Goal: Information Seeking & Learning: Learn about a topic

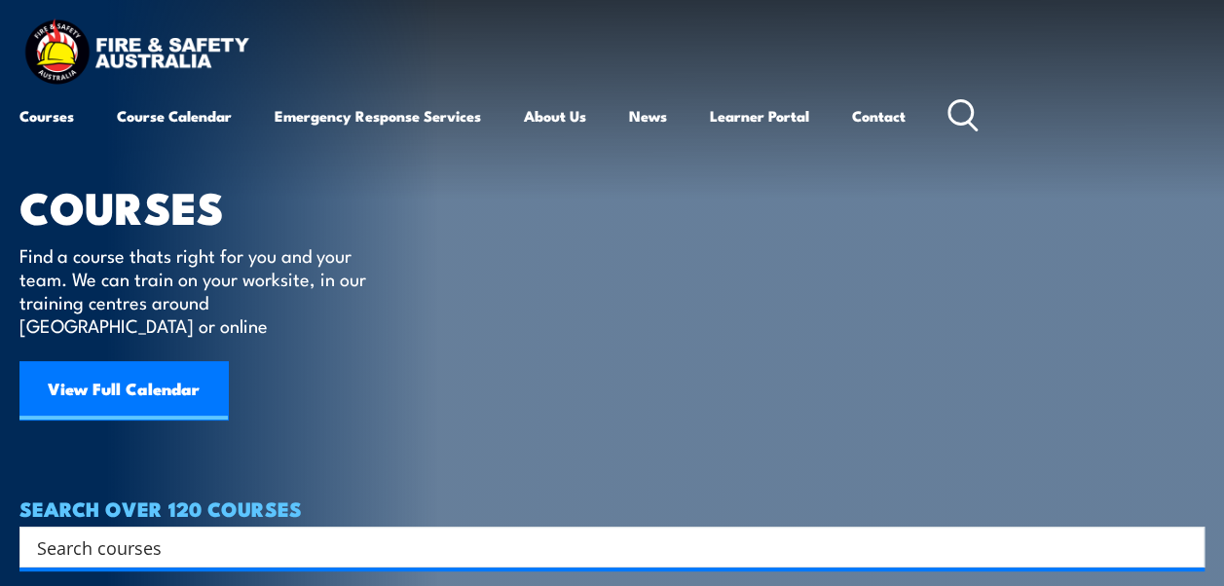
click at [964, 107] on icon at bounding box center [962, 115] width 31 height 32
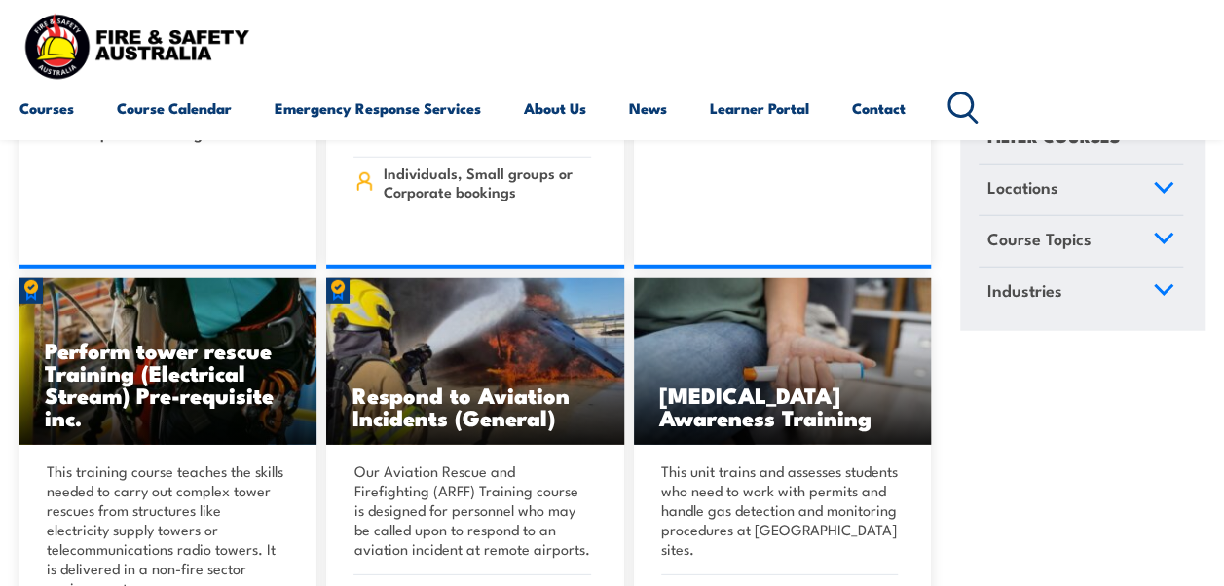
scroll to position [6276, 0]
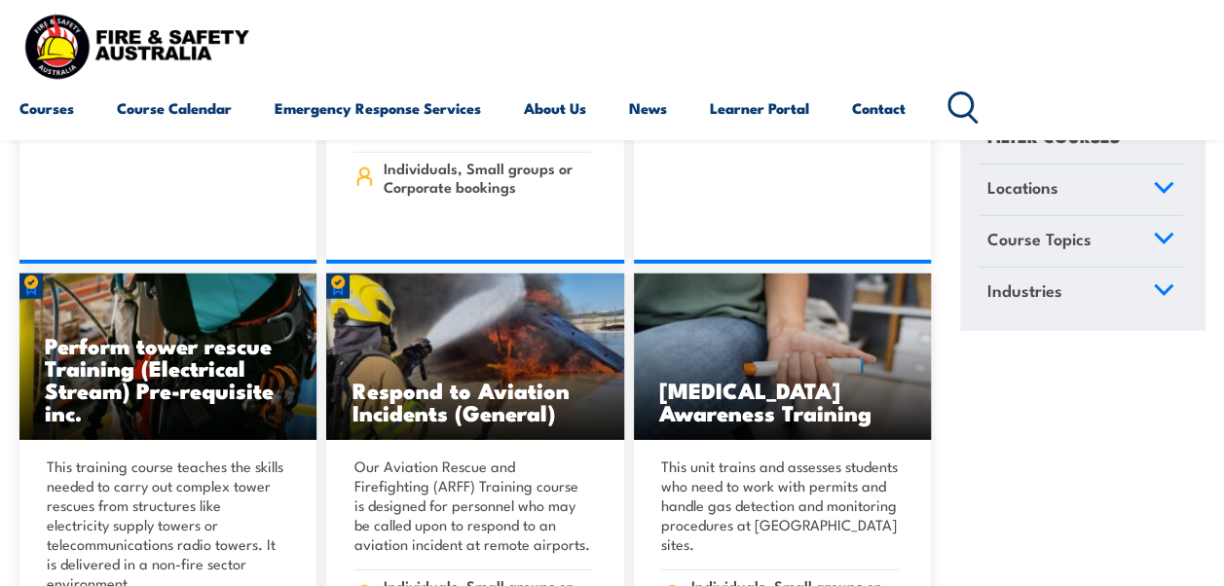
click at [953, 104] on circle at bounding box center [959, 104] width 23 height 23
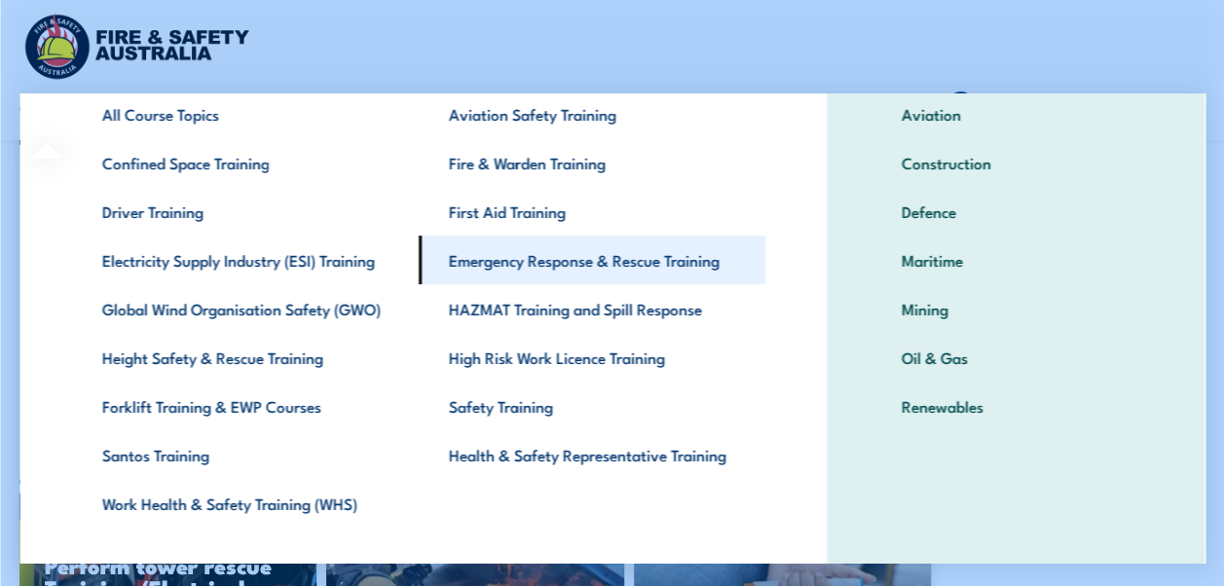
scroll to position [114, 0]
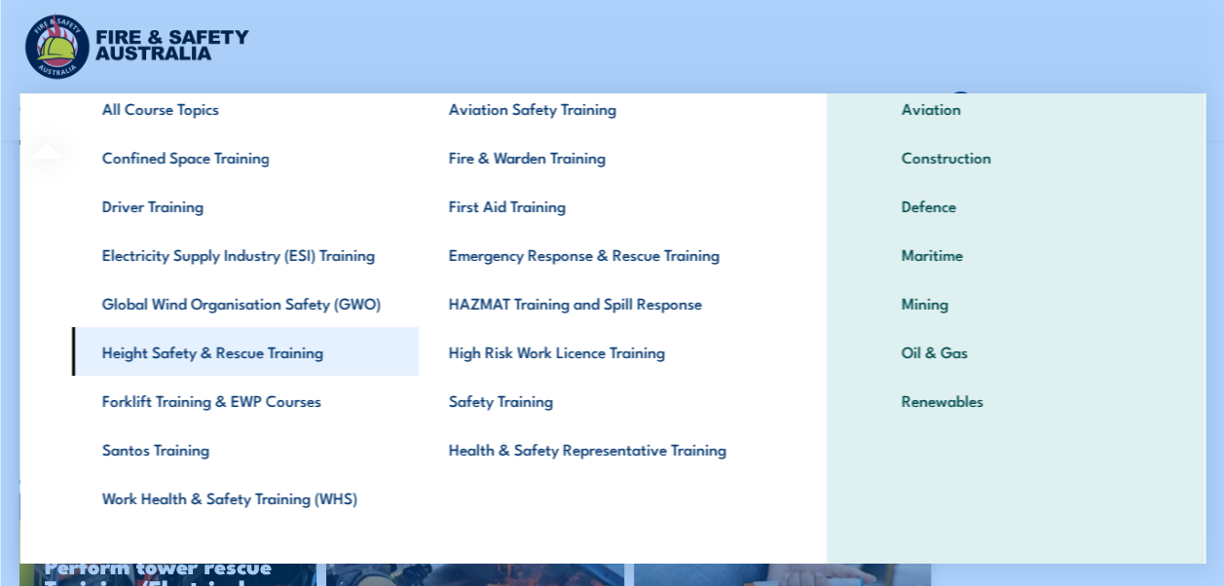
click at [284, 349] on link "Height Safety & Rescue Training" at bounding box center [244, 351] width 347 height 49
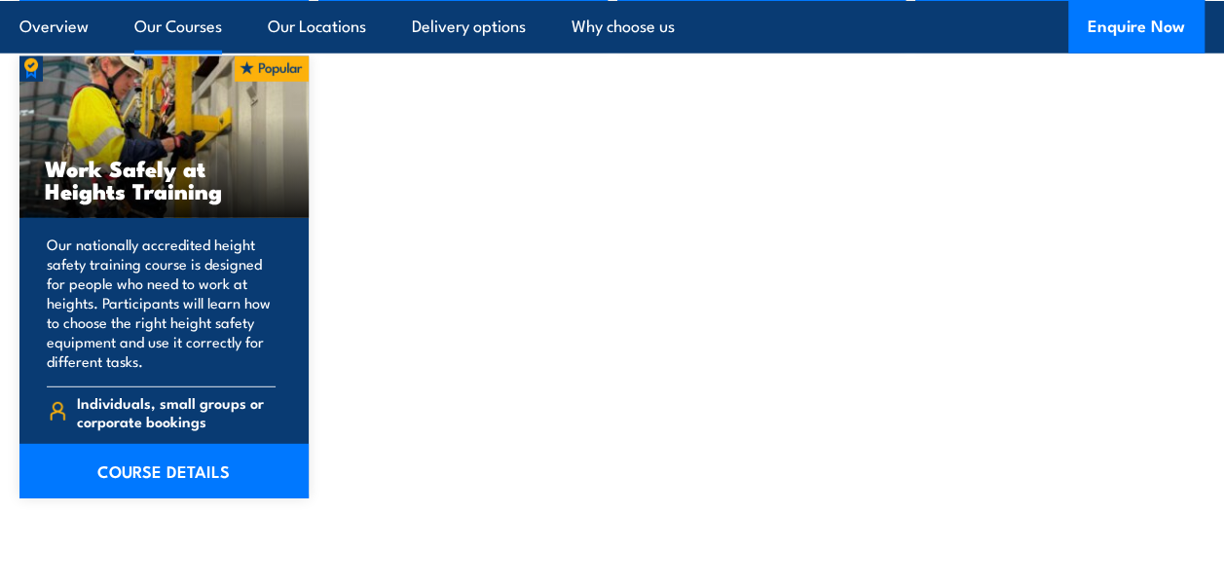
scroll to position [2582, 0]
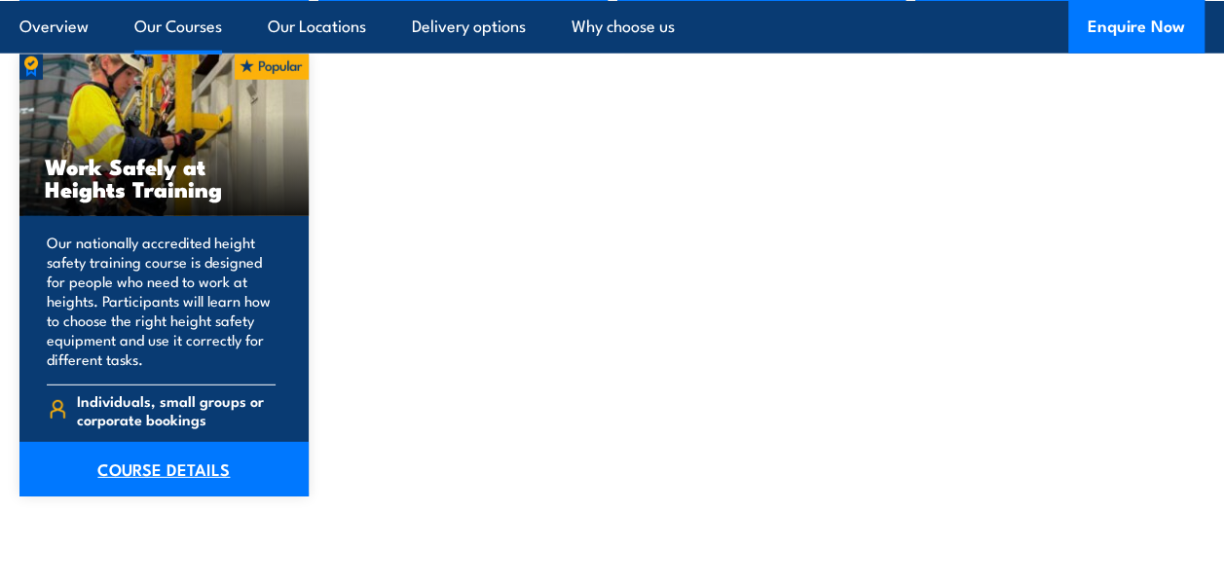
click at [175, 454] on link "COURSE DETAILS" at bounding box center [163, 469] width 289 height 55
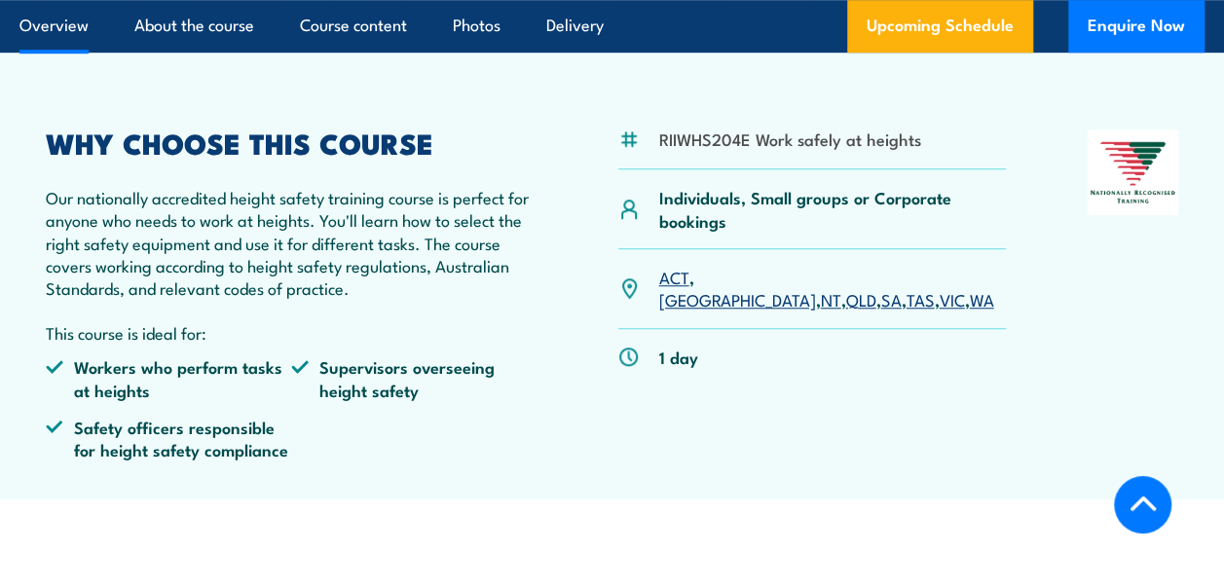
scroll to position [661, 0]
